Goal: Transaction & Acquisition: Obtain resource

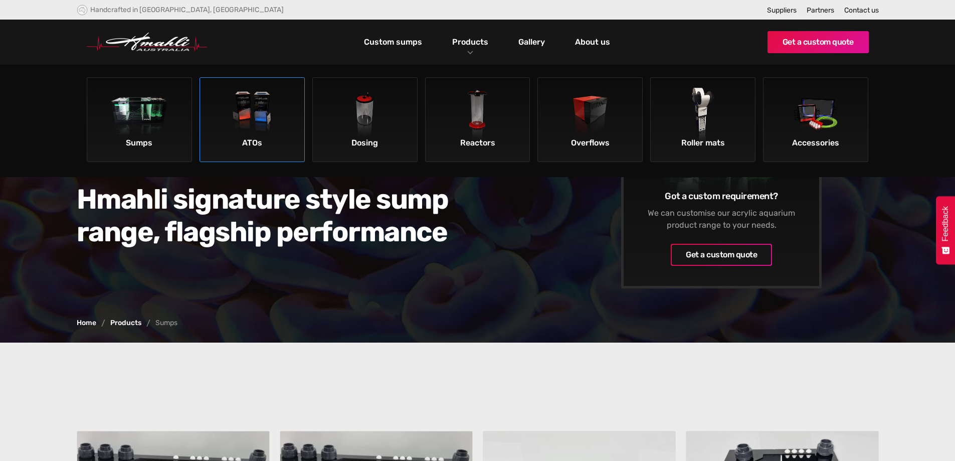
click at [268, 109] on img at bounding box center [252, 116] width 57 height 57
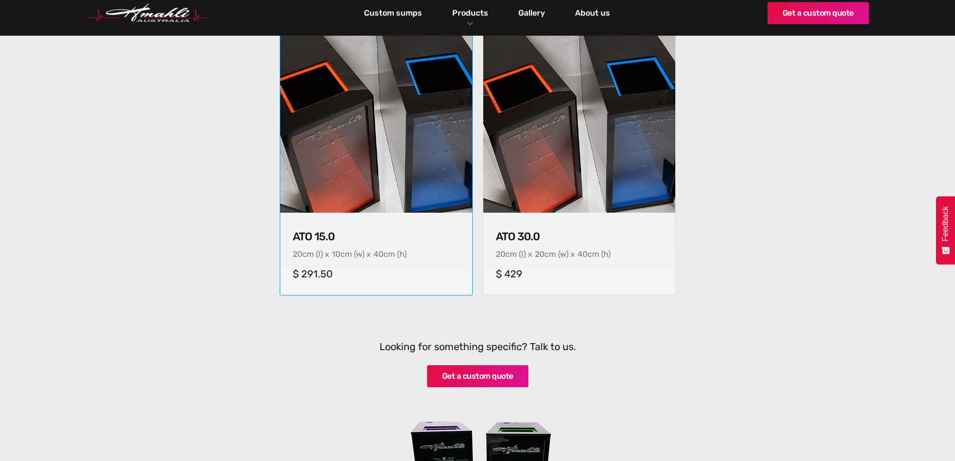
scroll to position [401, 0]
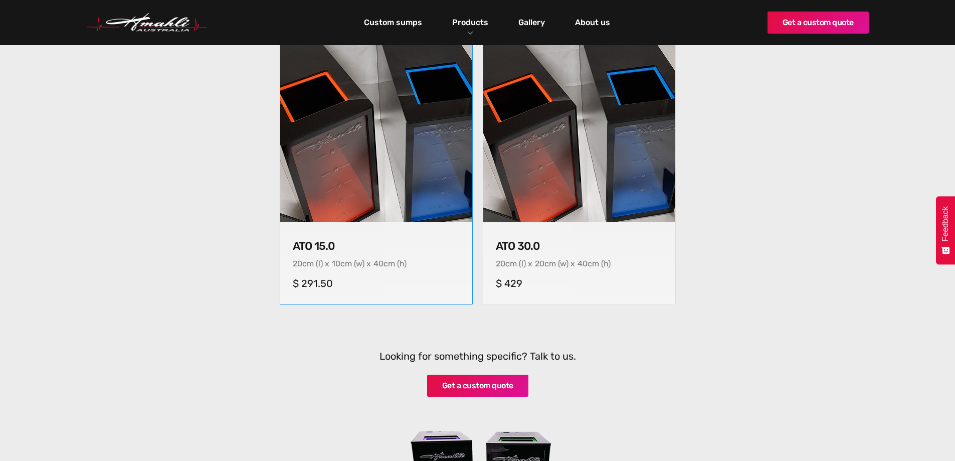
click at [420, 99] on img at bounding box center [376, 127] width 202 height 202
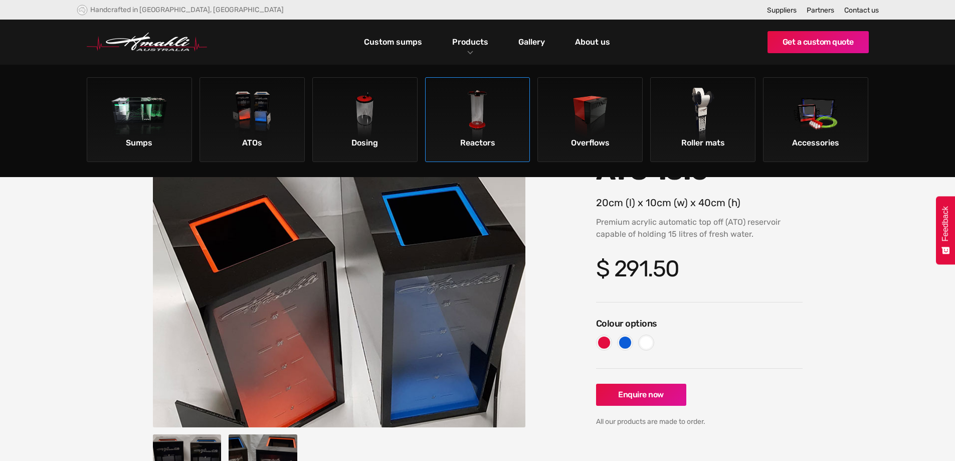
click at [472, 100] on img at bounding box center [477, 116] width 57 height 57
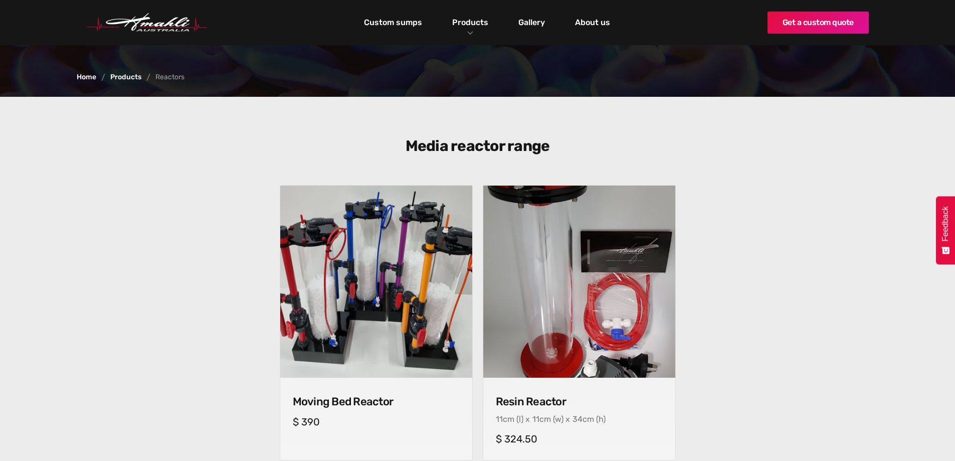
scroll to position [234, 0]
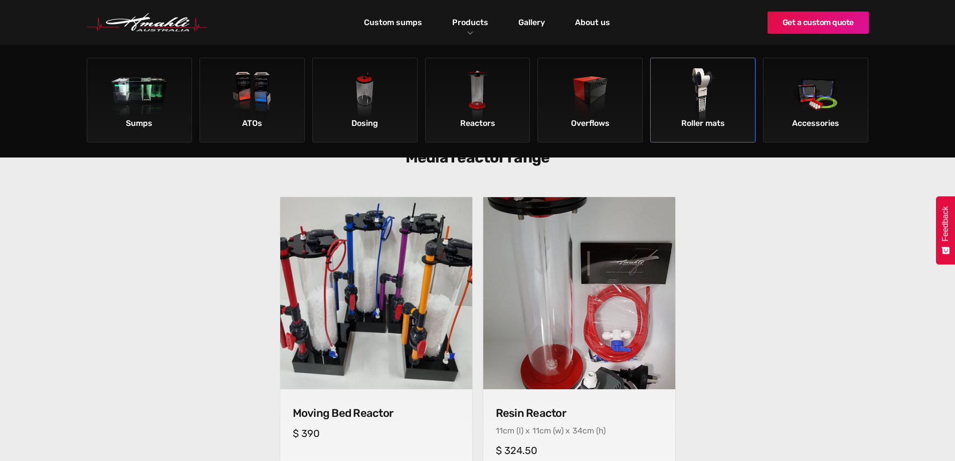
click at [685, 95] on img at bounding box center [703, 96] width 57 height 57
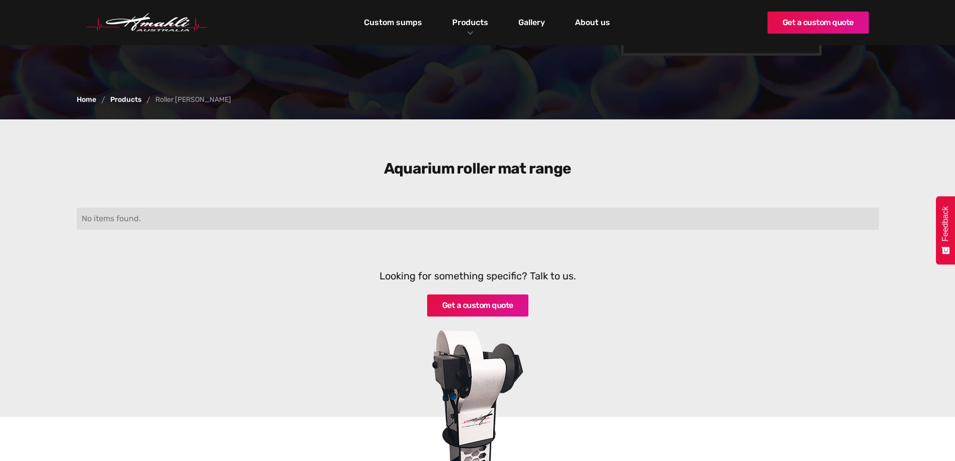
scroll to position [201, 0]
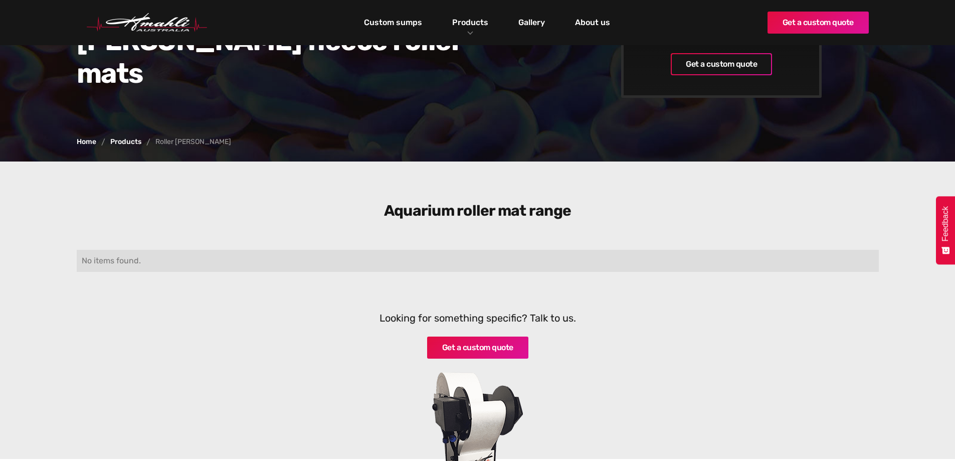
click at [762, 26] on nav "Custom sumps Products Sumps ATOs Dosing Reactors Overflows Roller mats Accessor…" at bounding box center [487, 22] width 561 height 45
click at [777, 27] on link "Get a custom quote" at bounding box center [818, 23] width 101 height 22
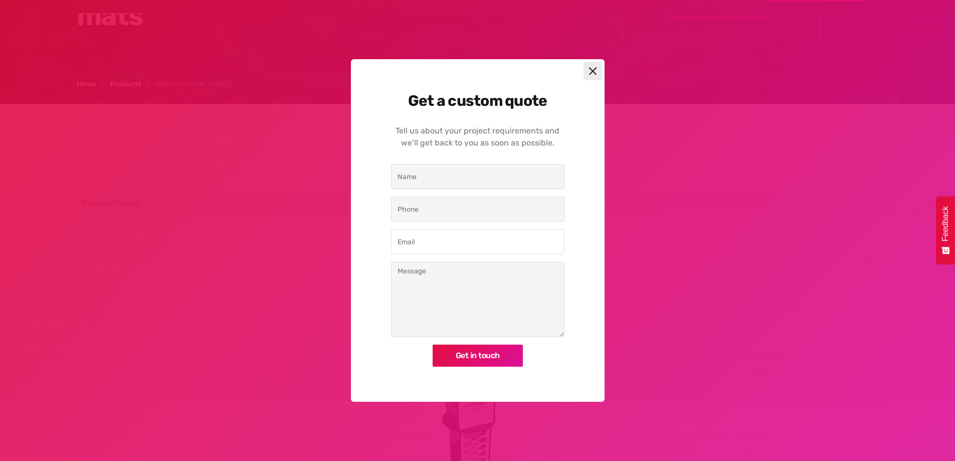
scroll to position [267, 0]
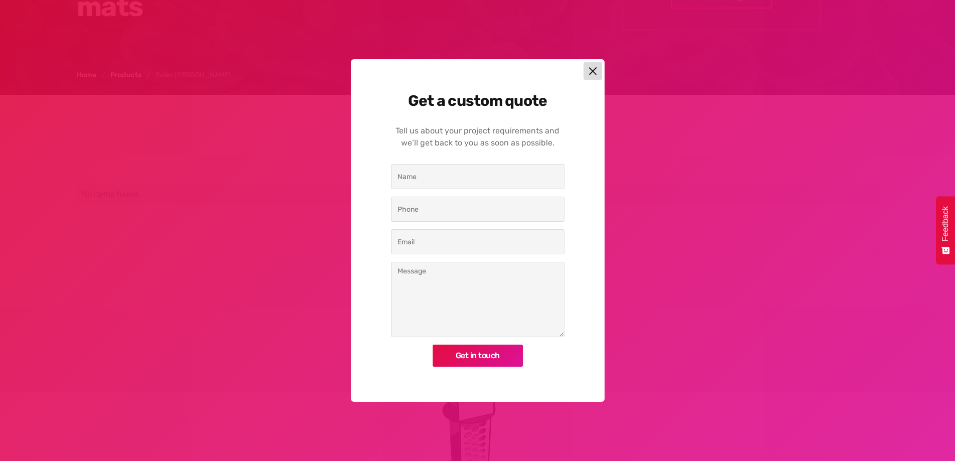
click at [599, 71] on div at bounding box center [593, 71] width 19 height 19
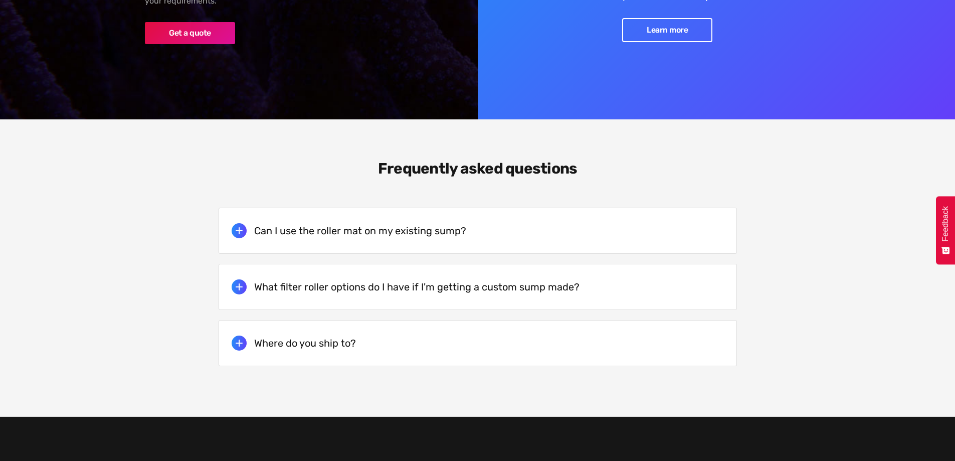
scroll to position [1872, 0]
